Goal: Transaction & Acquisition: Obtain resource

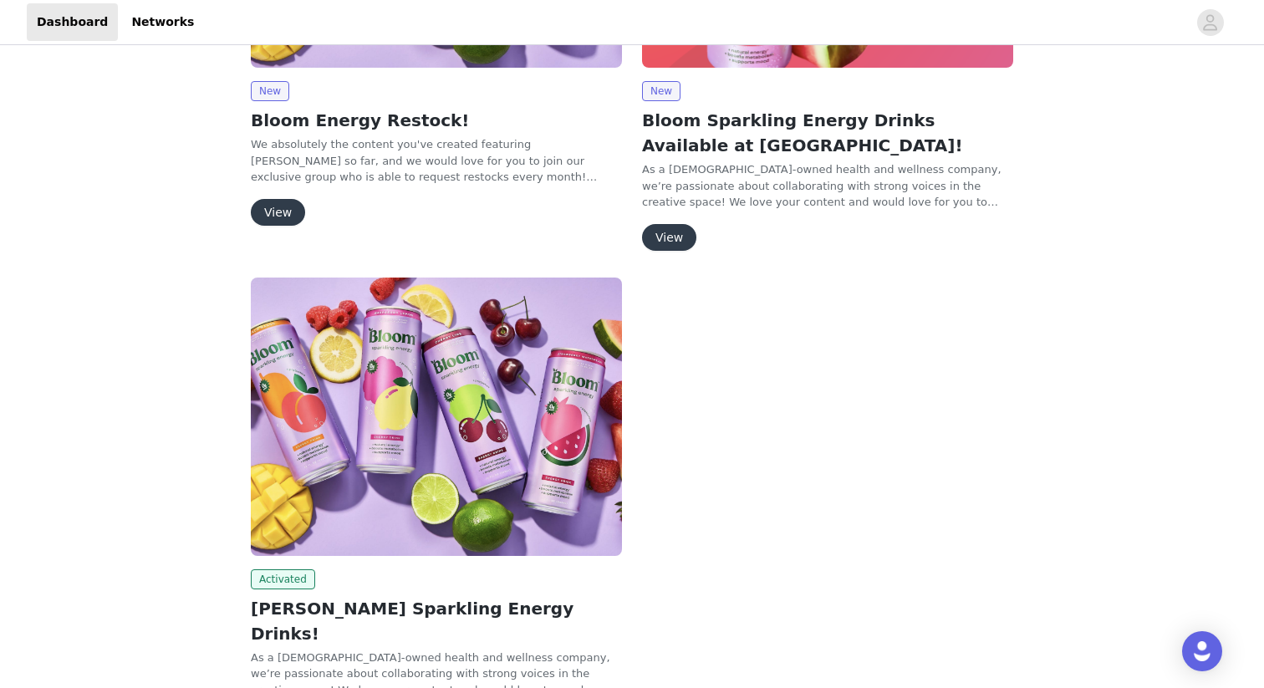
scroll to position [358, 0]
click at [278, 205] on button "View" at bounding box center [278, 213] width 54 height 27
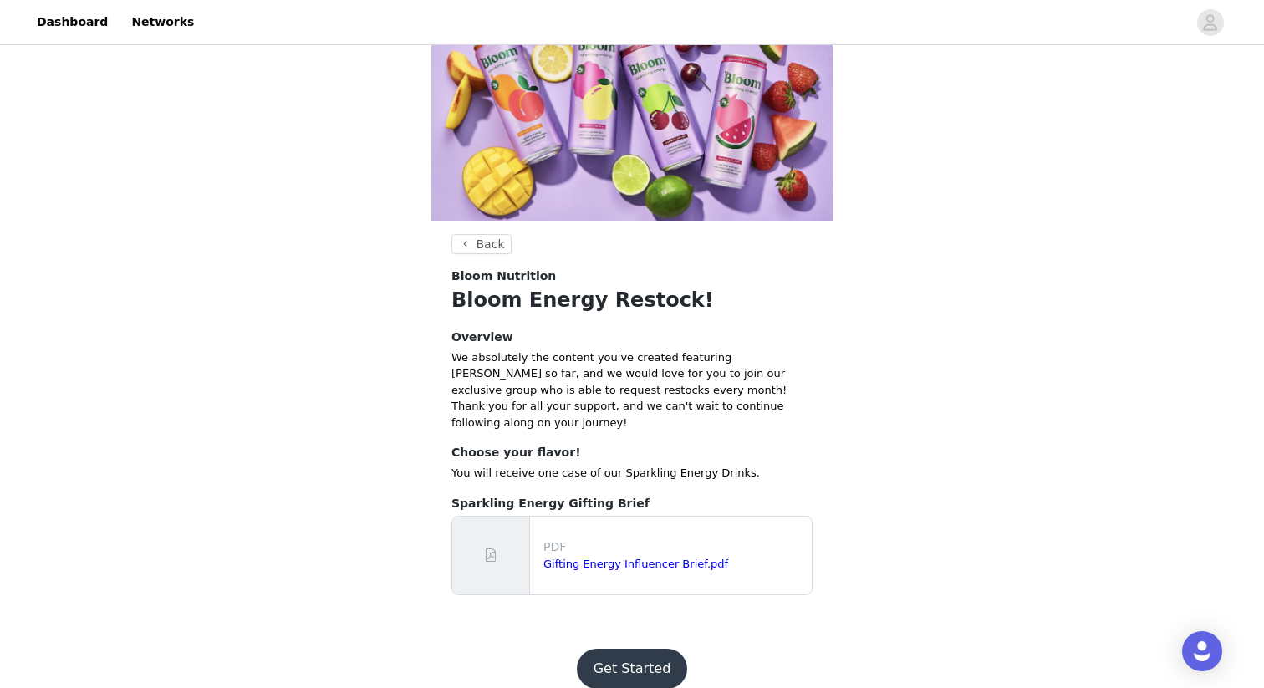
scroll to position [54, 0]
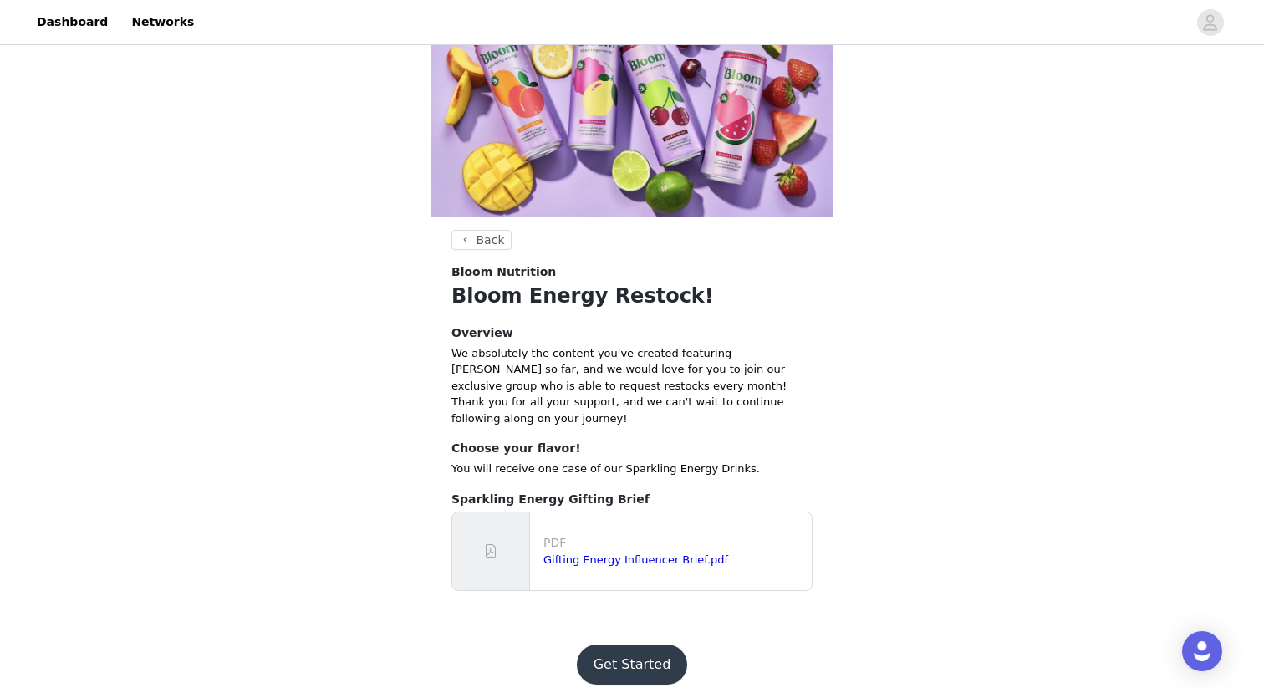
click at [648, 658] on button "Get Started" at bounding box center [632, 664] width 111 height 40
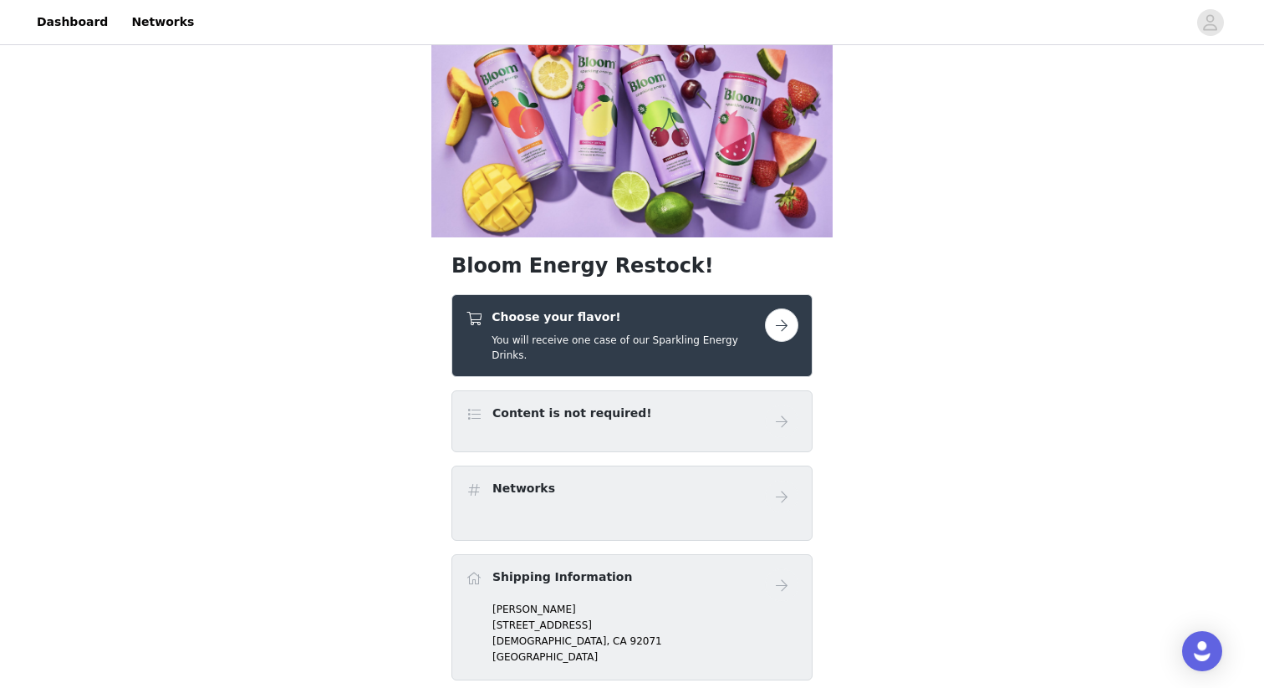
scroll to position [43, 0]
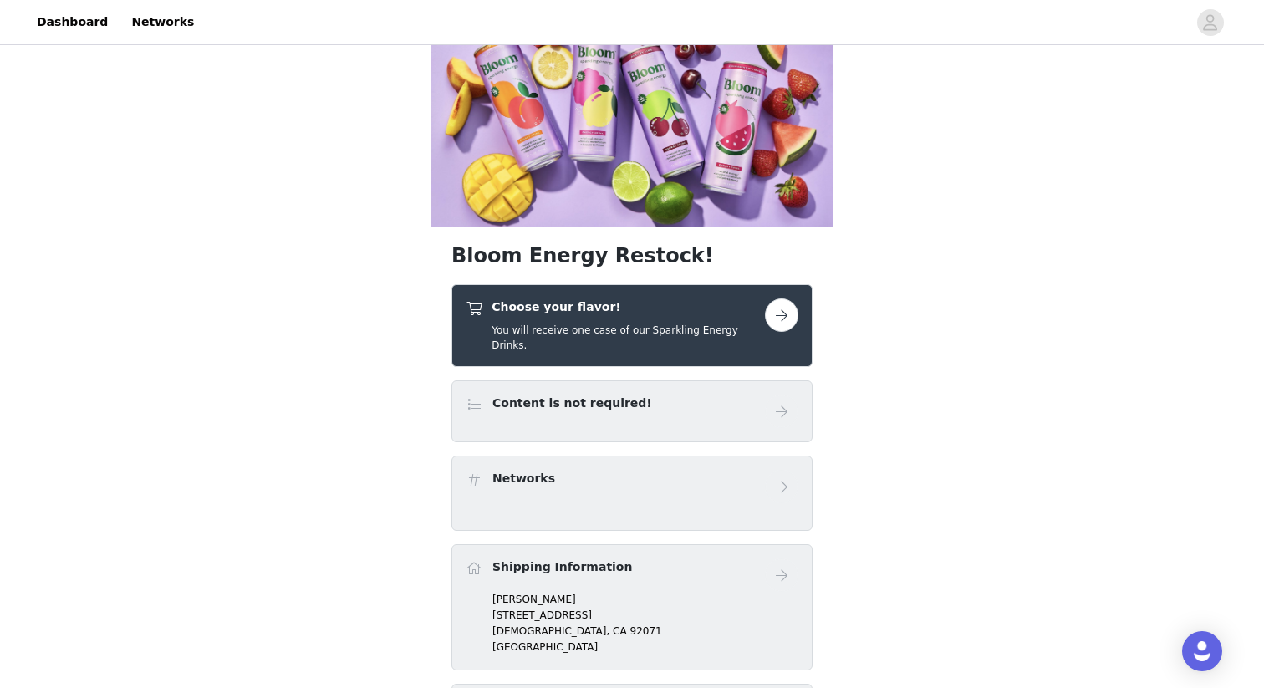
click at [785, 317] on button "button" at bounding box center [781, 314] width 33 height 33
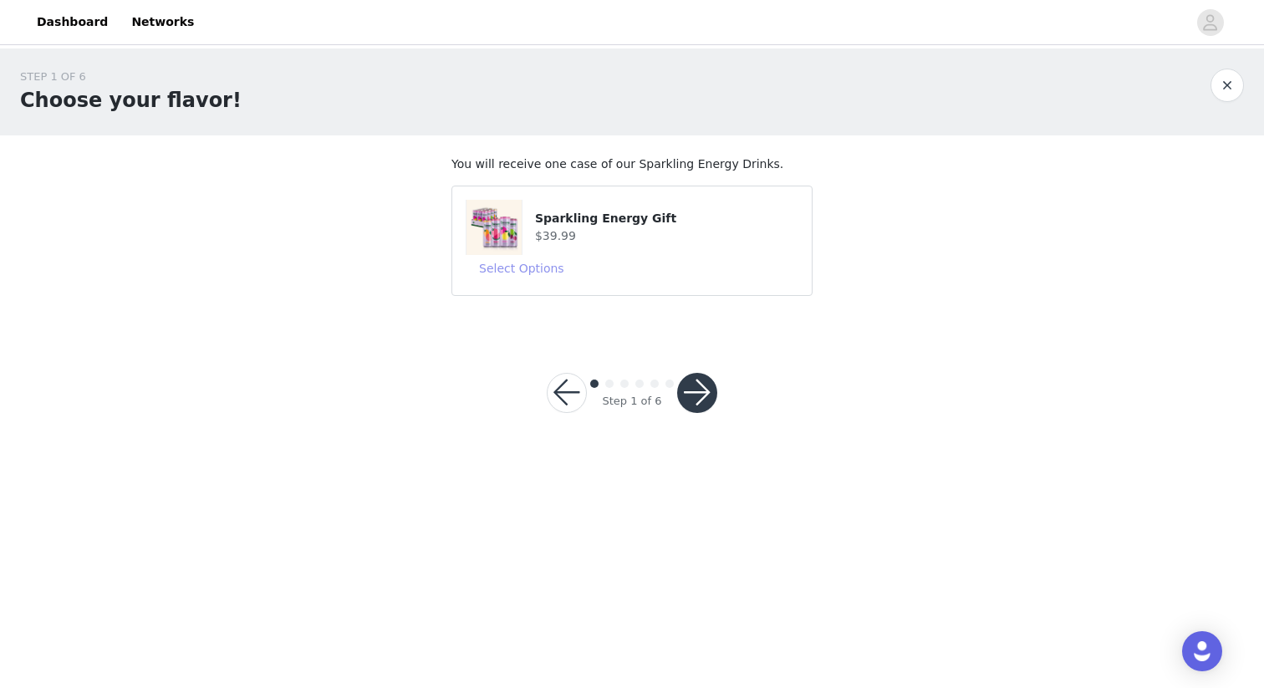
click at [529, 264] on button "Select Options" at bounding box center [522, 268] width 112 height 27
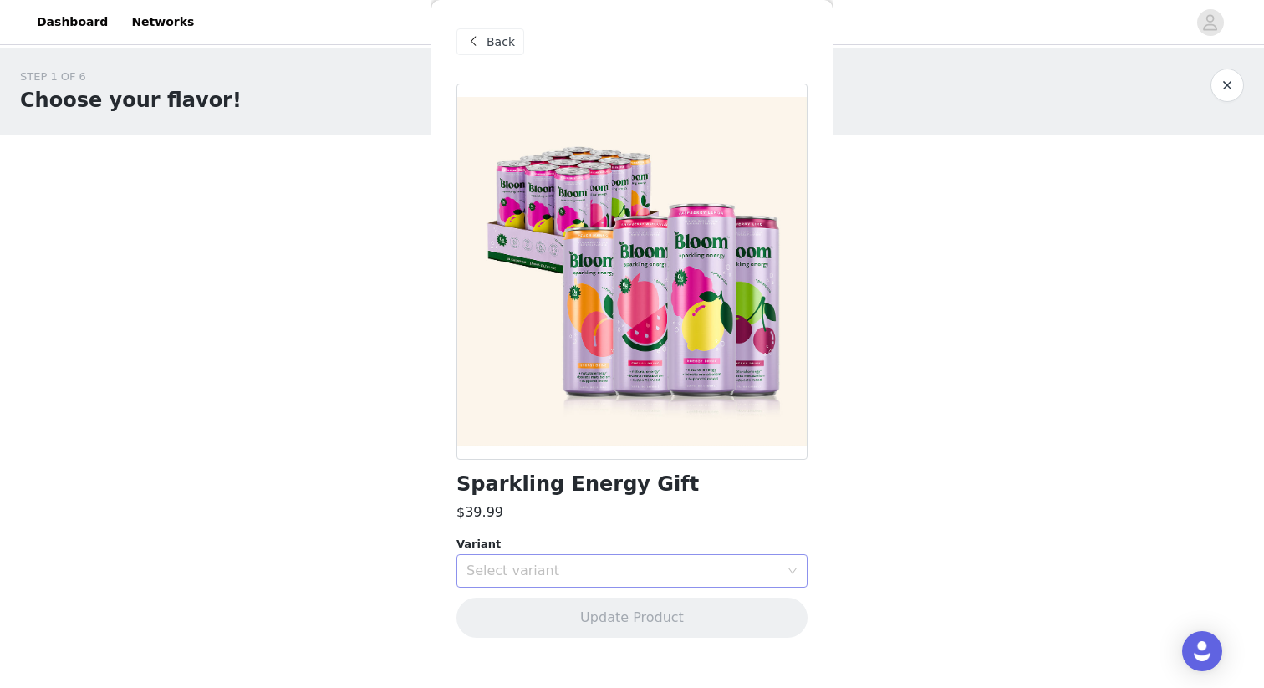
click at [547, 568] on div "Select variant" at bounding box center [622, 571] width 313 height 17
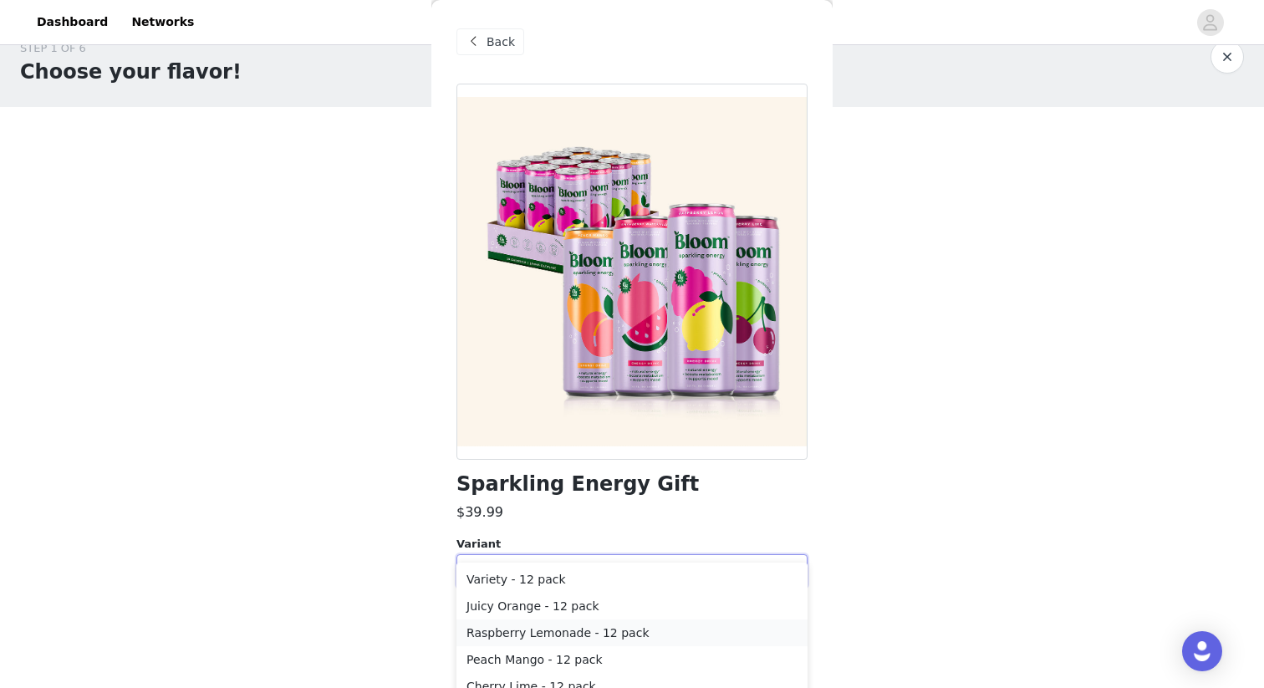
scroll to position [18, 0]
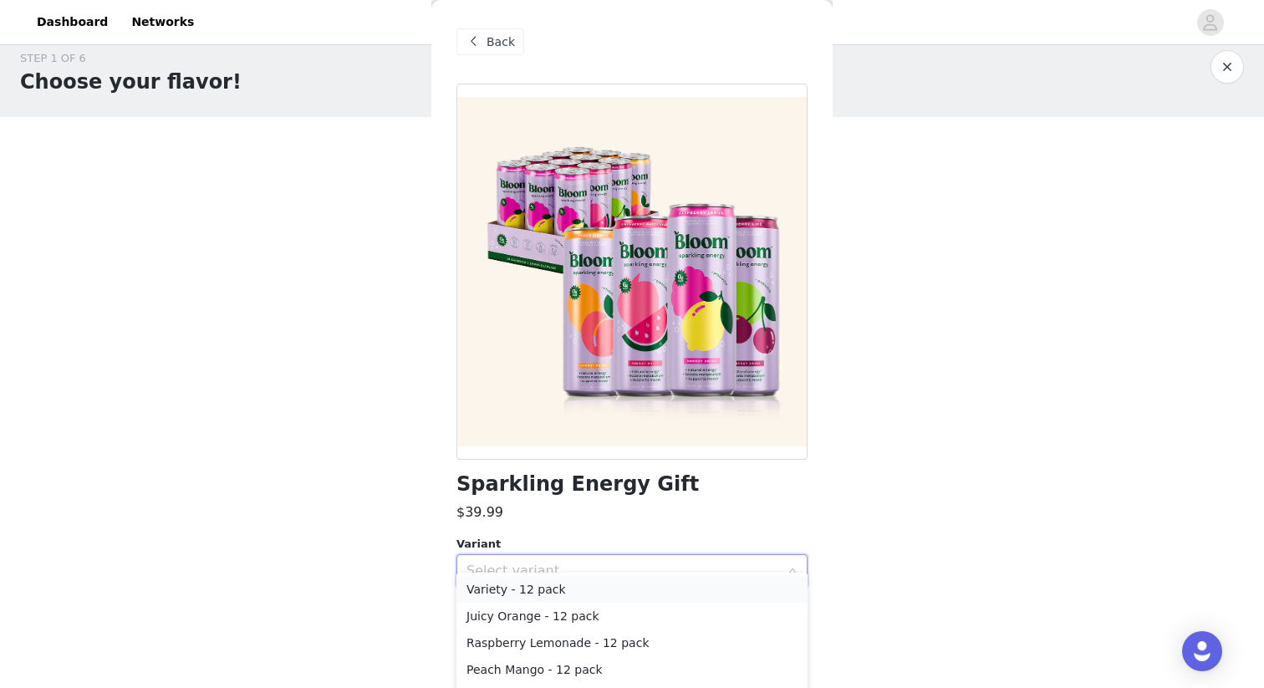
click at [577, 594] on li "Variety - 12 pack" at bounding box center [631, 589] width 351 height 27
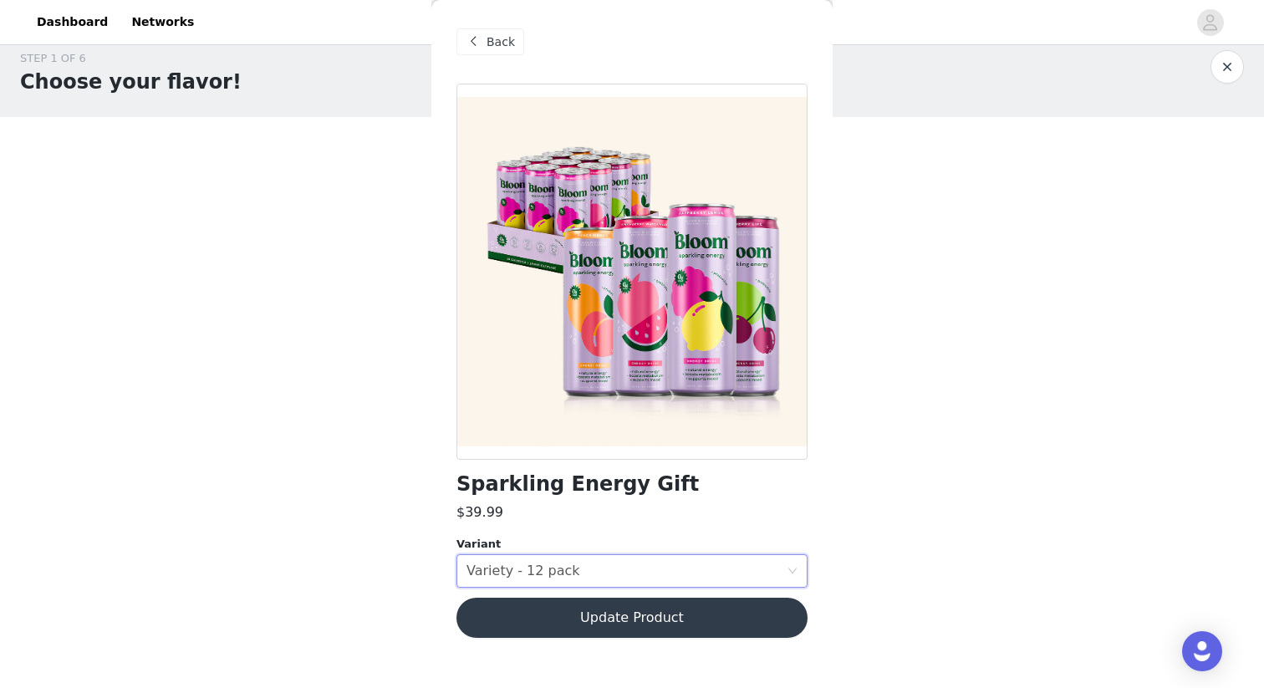
scroll to position [0, 0]
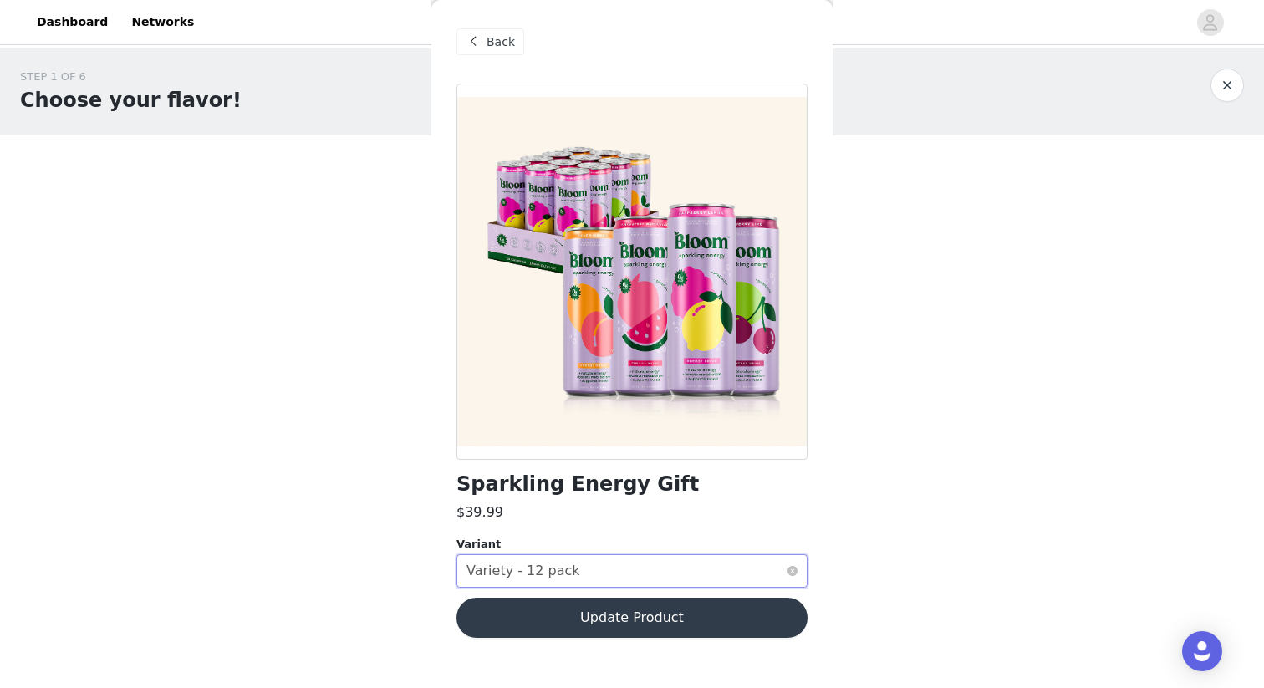
click at [588, 568] on div "Select variant Variety - 12 pack" at bounding box center [626, 571] width 320 height 32
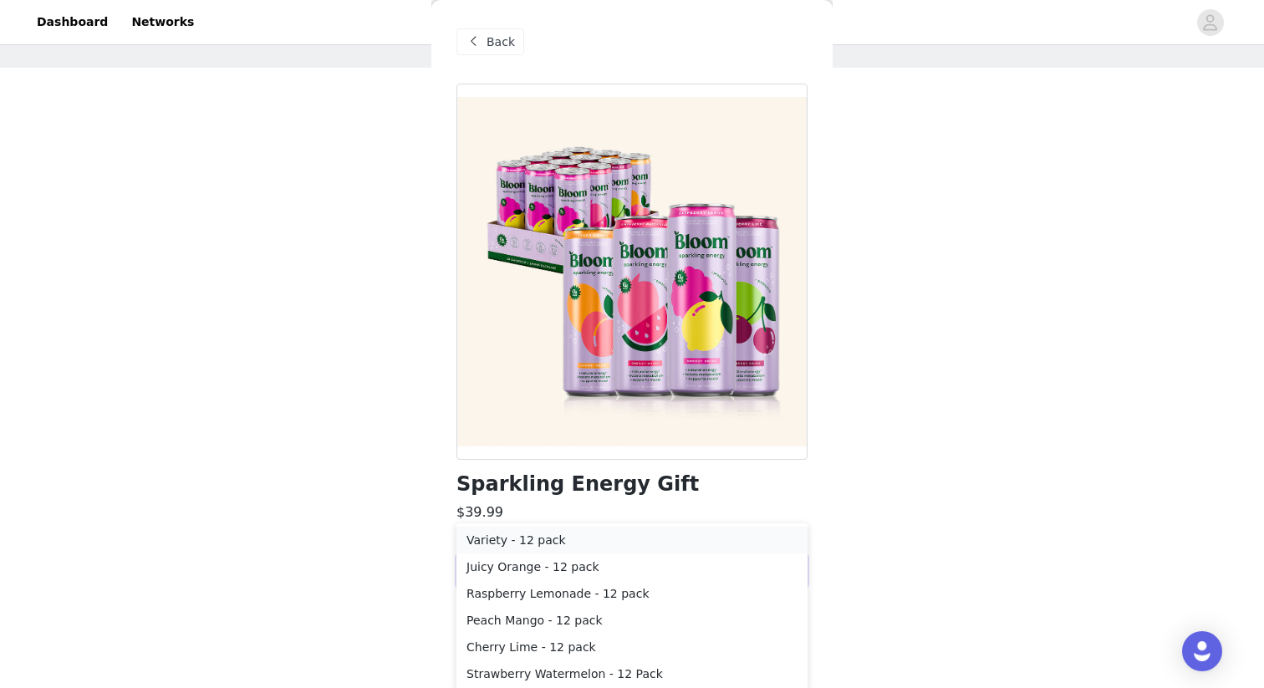
scroll to position [70, 0]
click at [573, 667] on li "Strawberry Watermelon - 12 Pack" at bounding box center [631, 671] width 351 height 27
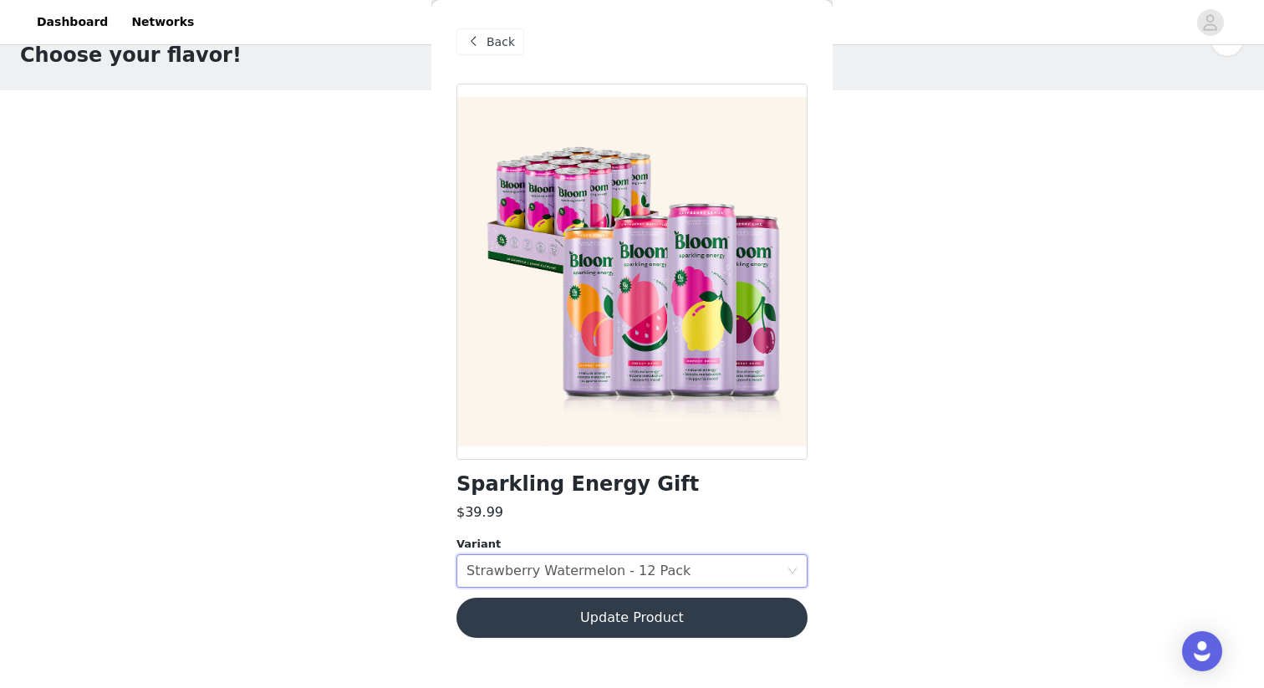
scroll to position [0, 0]
